Goal: Task Accomplishment & Management: Use online tool/utility

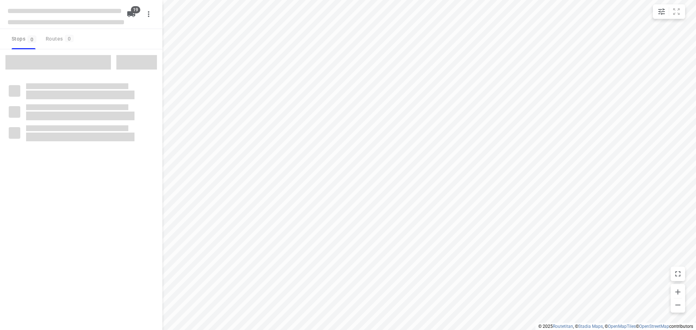
checkbox input "true"
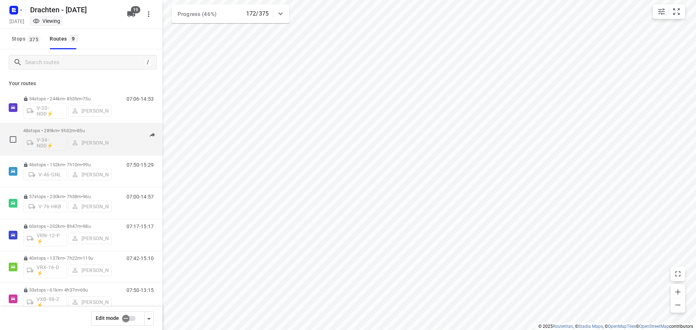
click at [117, 133] on div "06:39-16:42" at bounding box center [135, 141] width 36 height 26
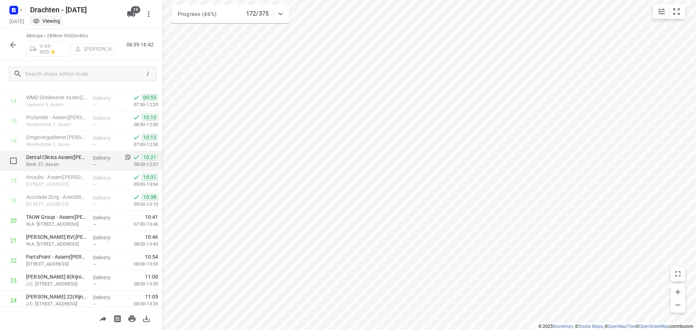
scroll to position [326, 0]
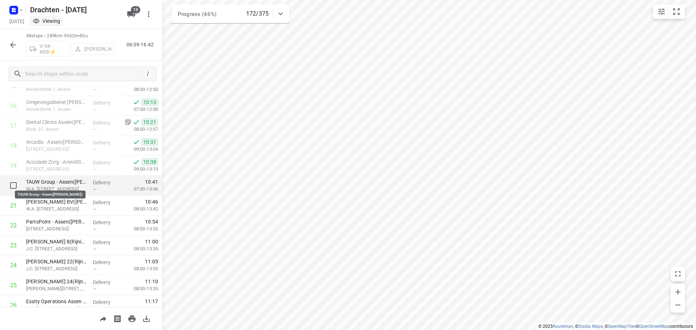
click at [50, 182] on p "TAUW Group - Assen([PERSON_NAME])" at bounding box center [56, 181] width 61 height 7
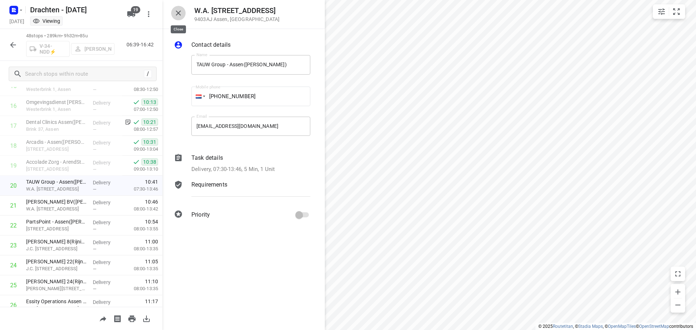
click at [177, 10] on icon "button" at bounding box center [178, 13] width 9 height 9
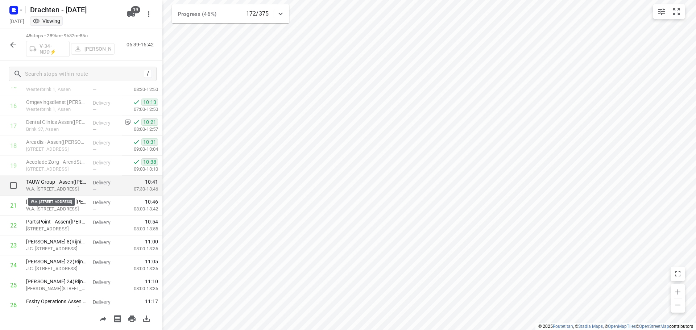
click at [77, 185] on p "W.A. [STREET_ADDRESS]" at bounding box center [56, 188] width 61 height 7
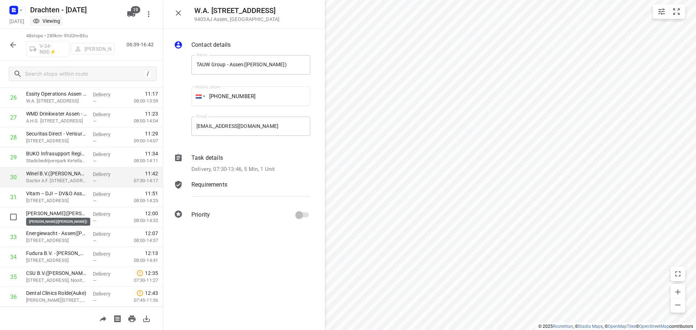
scroll to position [543, 0]
